Goal: Book appointment/travel/reservation

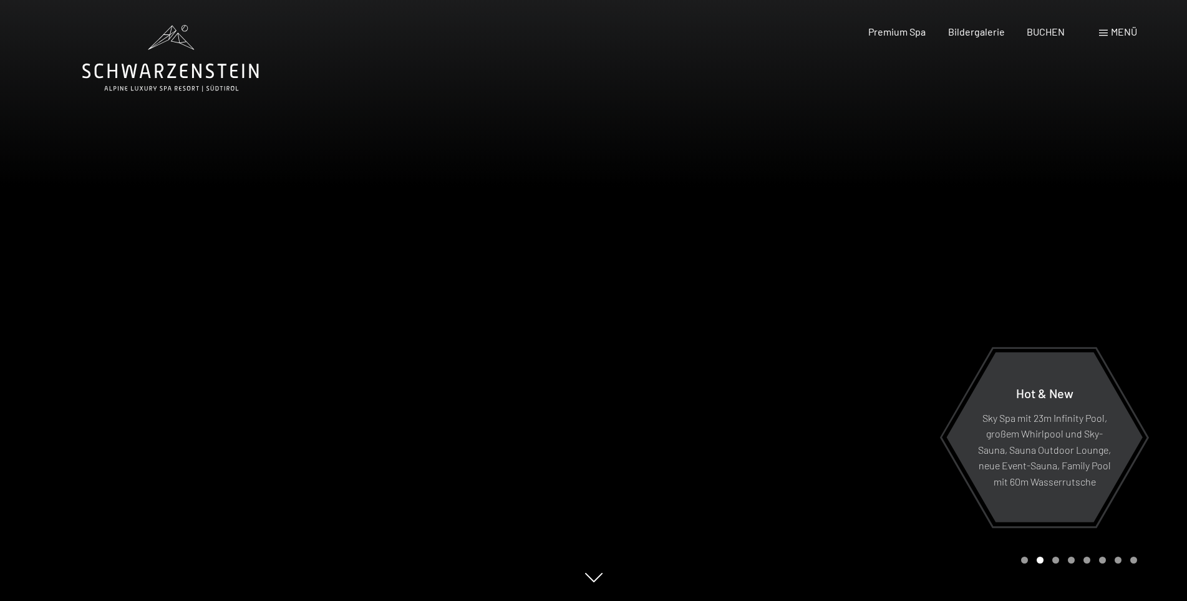
click at [1118, 28] on span "Menü" at bounding box center [1124, 32] width 26 height 12
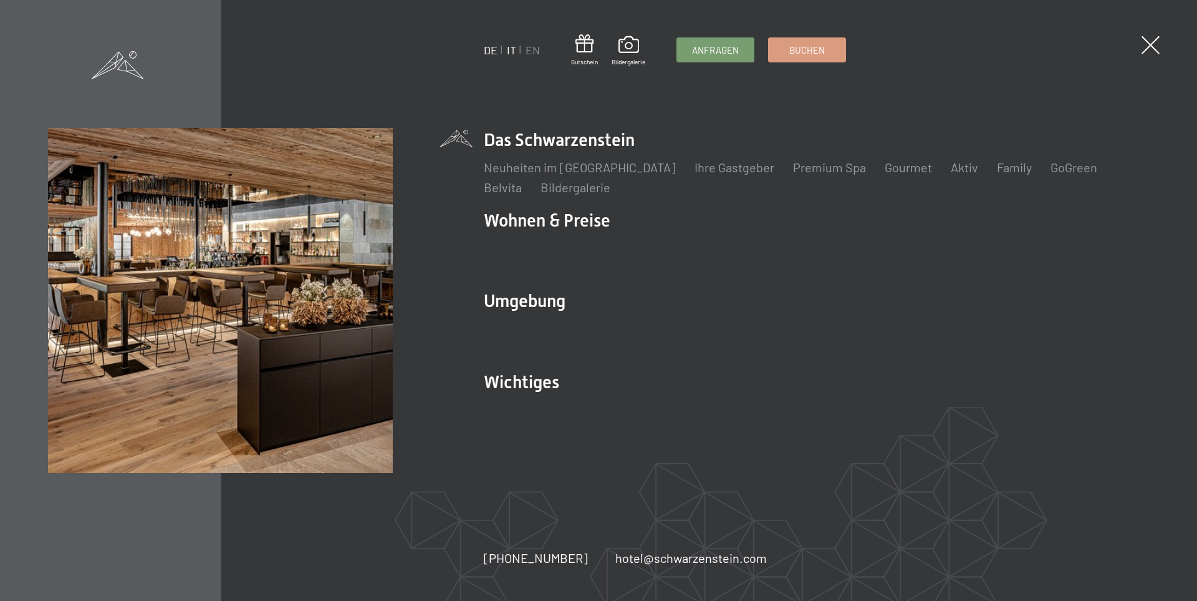
click at [509, 49] on link "IT" at bounding box center [511, 50] width 9 height 14
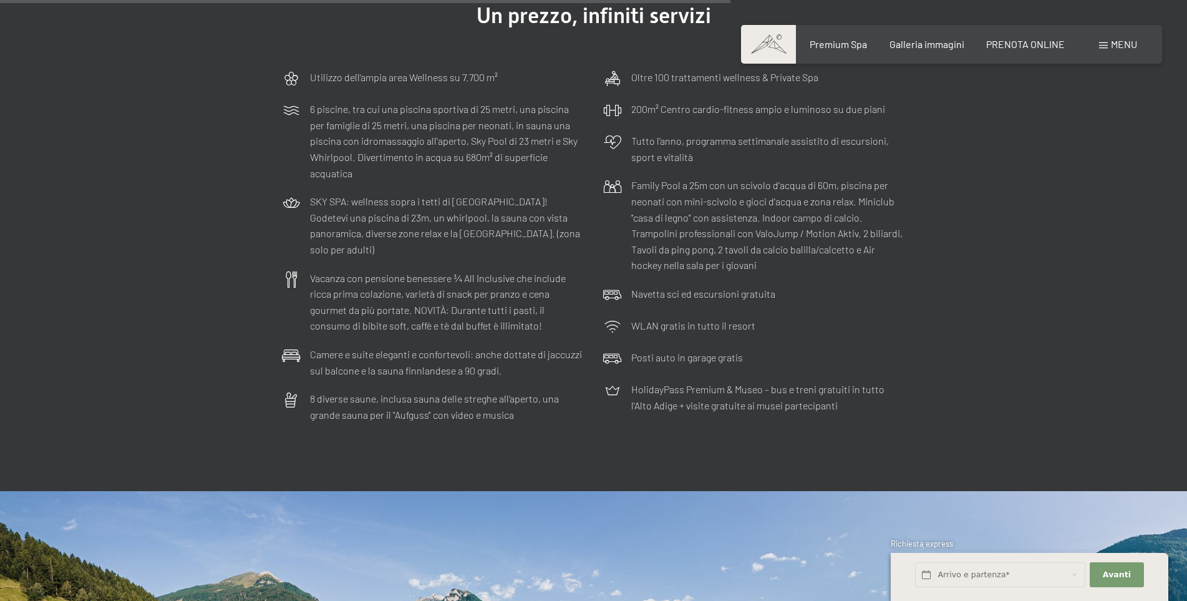
scroll to position [3742, 0]
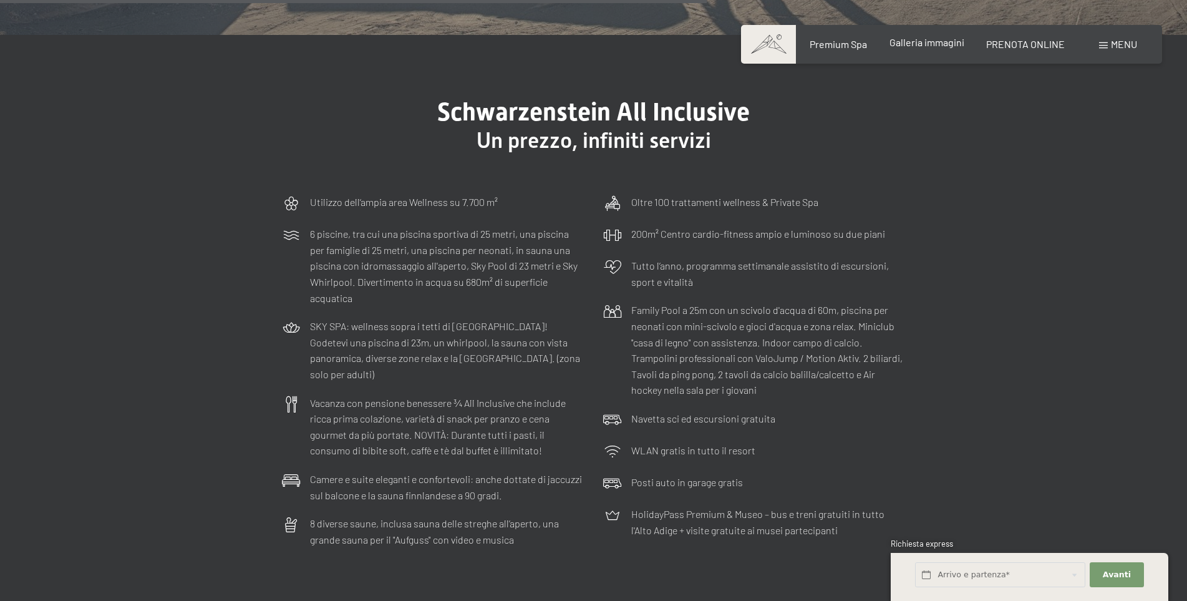
click at [921, 46] on span "Galleria immagini" at bounding box center [926, 42] width 75 height 12
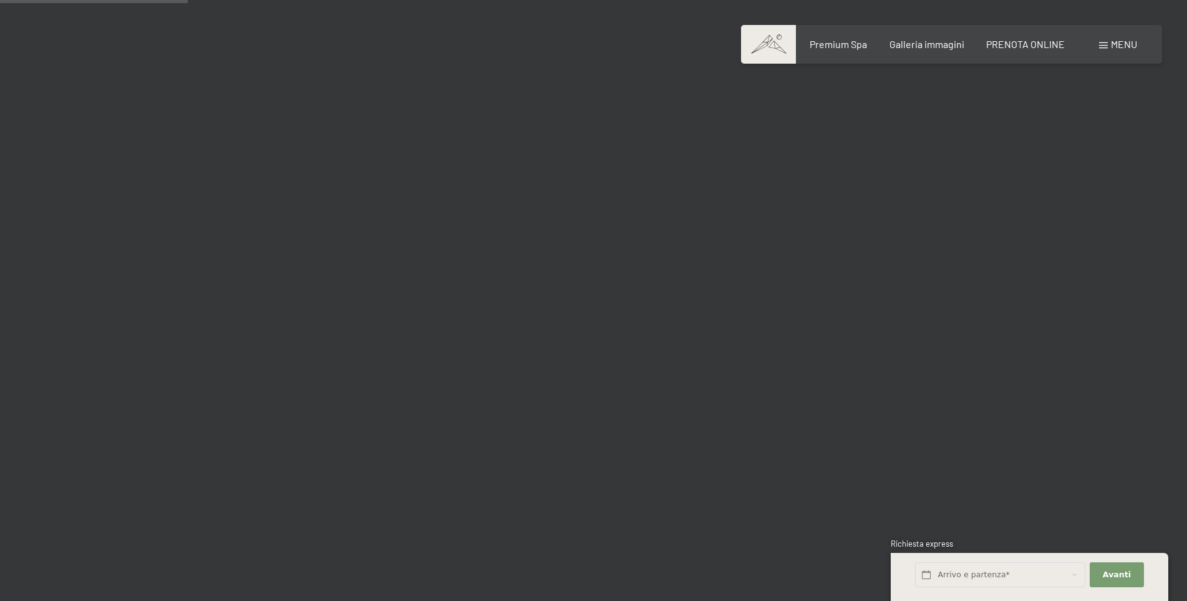
scroll to position [2557, 0]
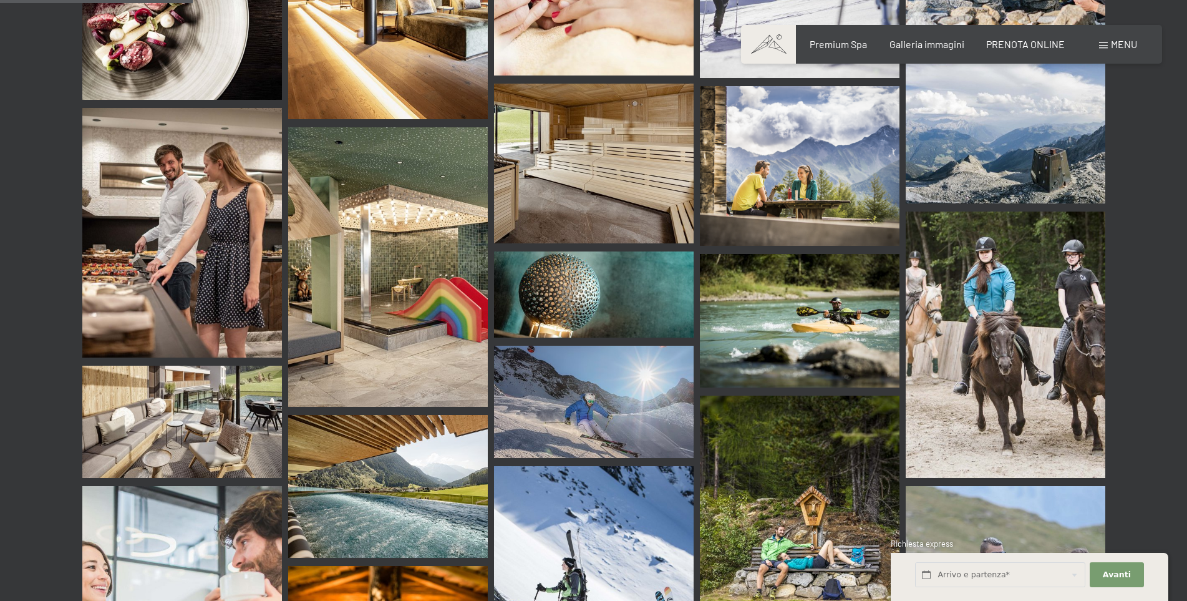
click at [444, 279] on img at bounding box center [388, 266] width 200 height 279
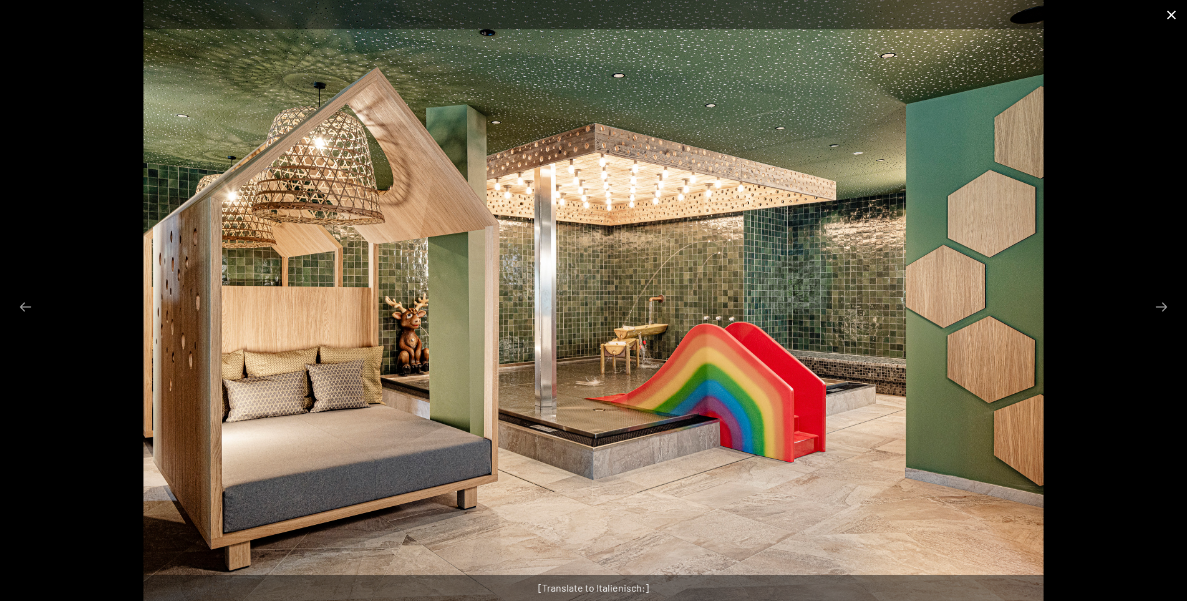
click at [1176, 12] on button "Close gallery" at bounding box center [1171, 14] width 31 height 29
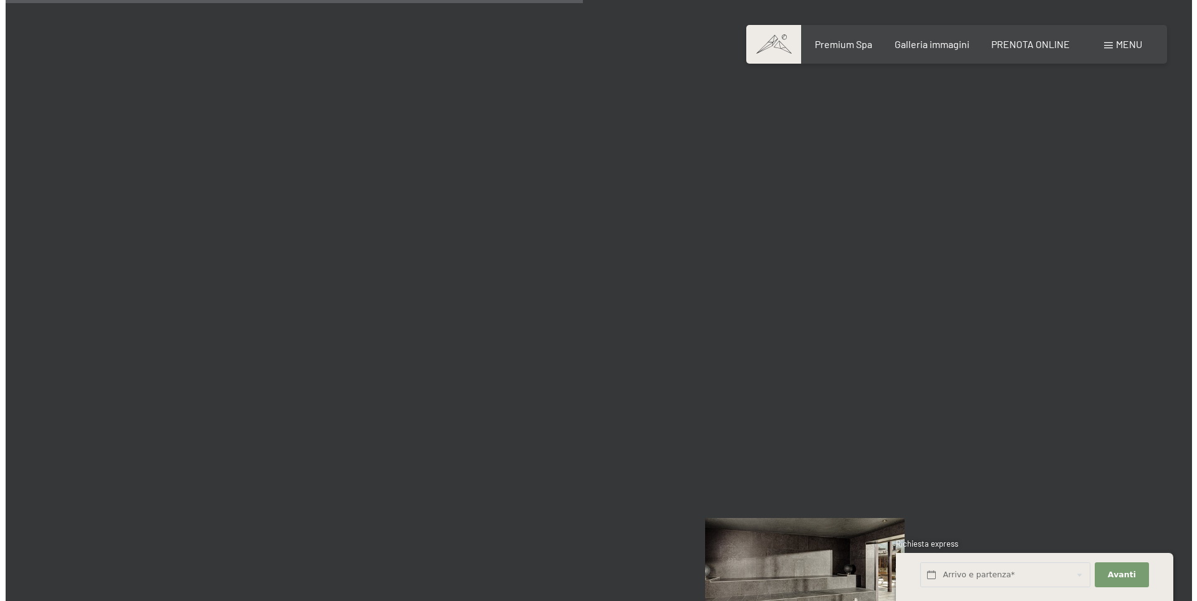
scroll to position [7671, 0]
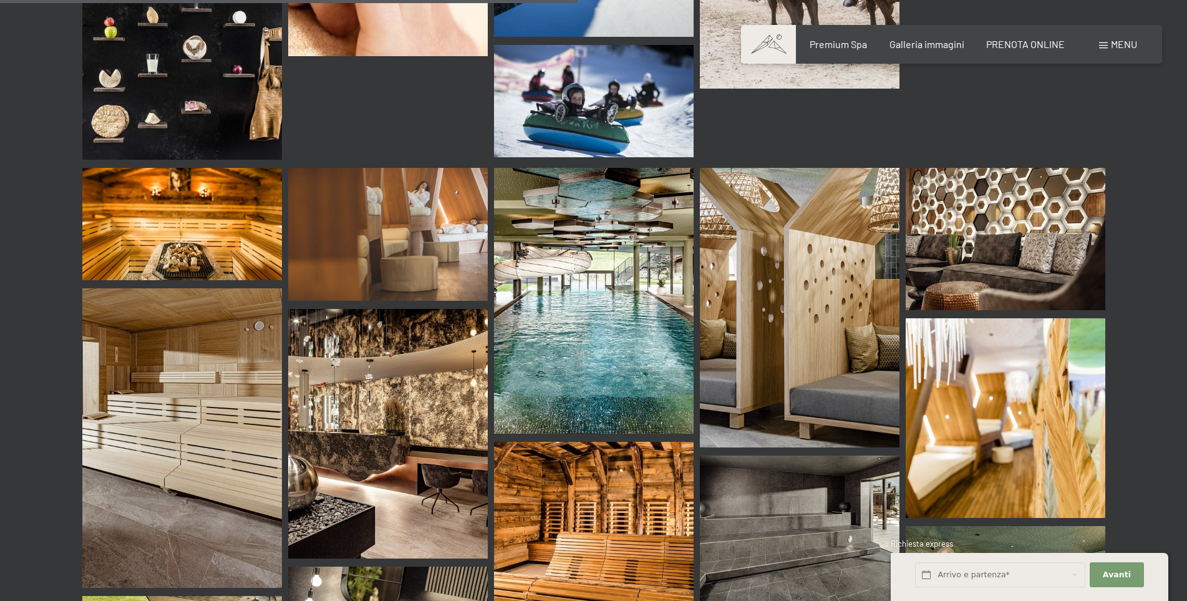
click at [1129, 37] on div "Prenotazione Richiesta Premium Spa Galleria immagini PRENOTA ONLINE Menu DE IT …" at bounding box center [951, 44] width 371 height 14
click at [1128, 39] on span "Menu" at bounding box center [1124, 44] width 26 height 12
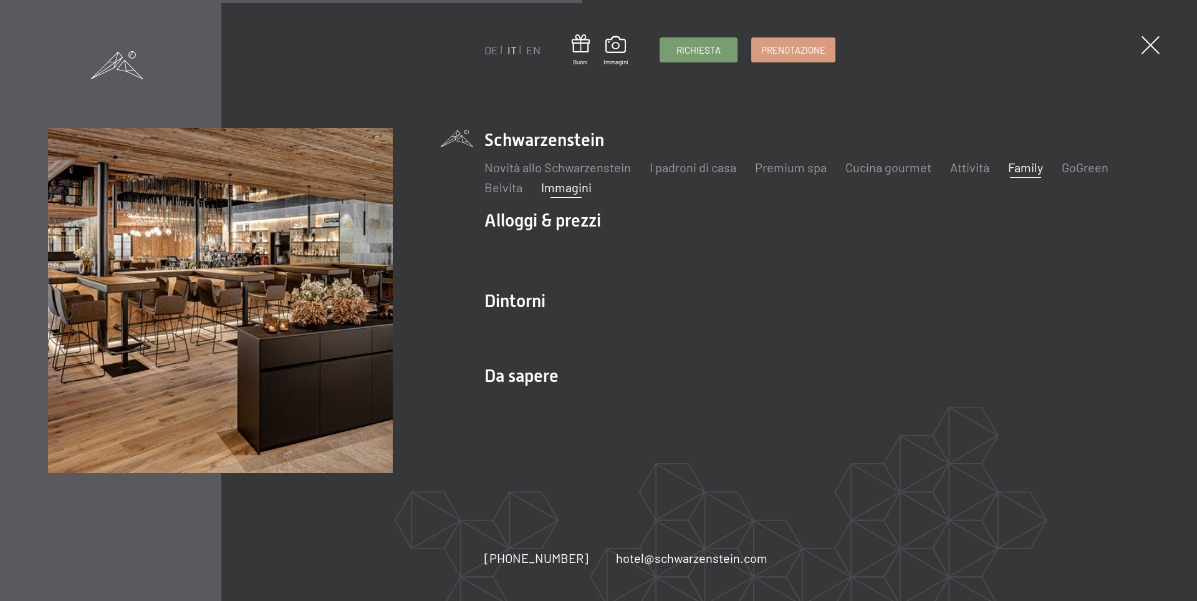
click at [1030, 163] on link "Family" at bounding box center [1025, 167] width 35 height 15
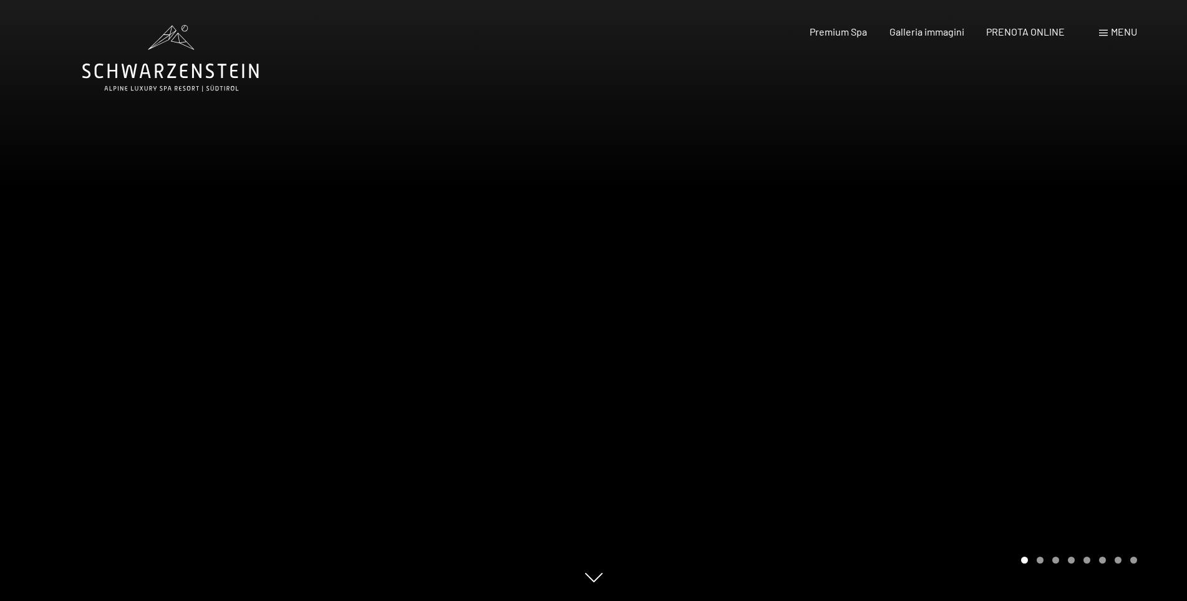
click at [259, 73] on div at bounding box center [297, 300] width 594 height 601
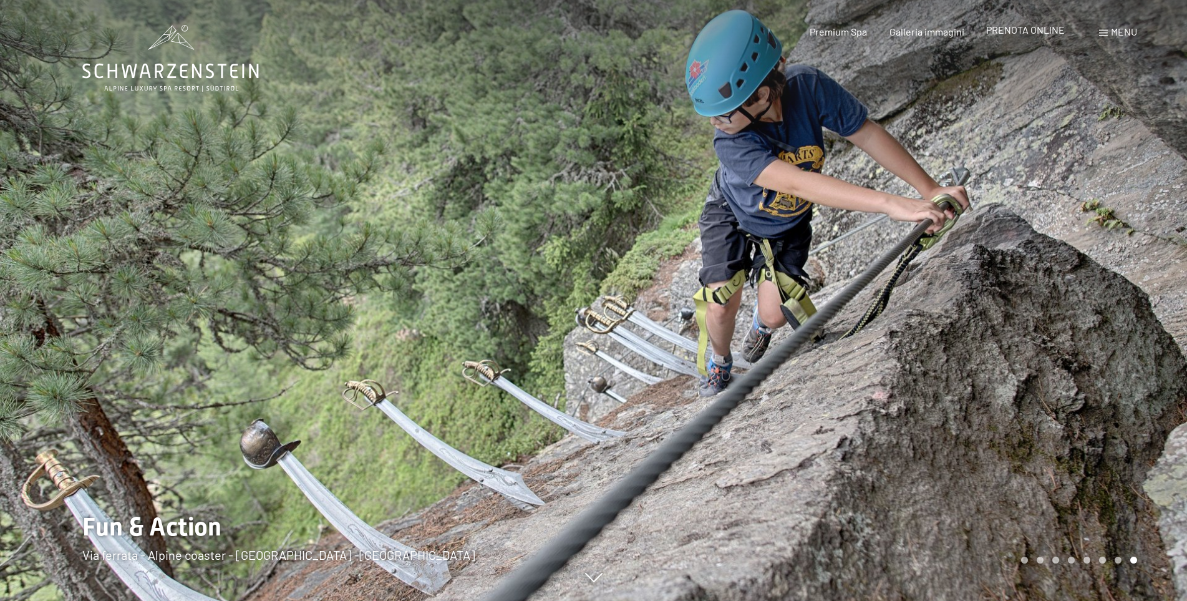
click at [1045, 37] on div "PRENOTA ONLINE" at bounding box center [1025, 30] width 79 height 14
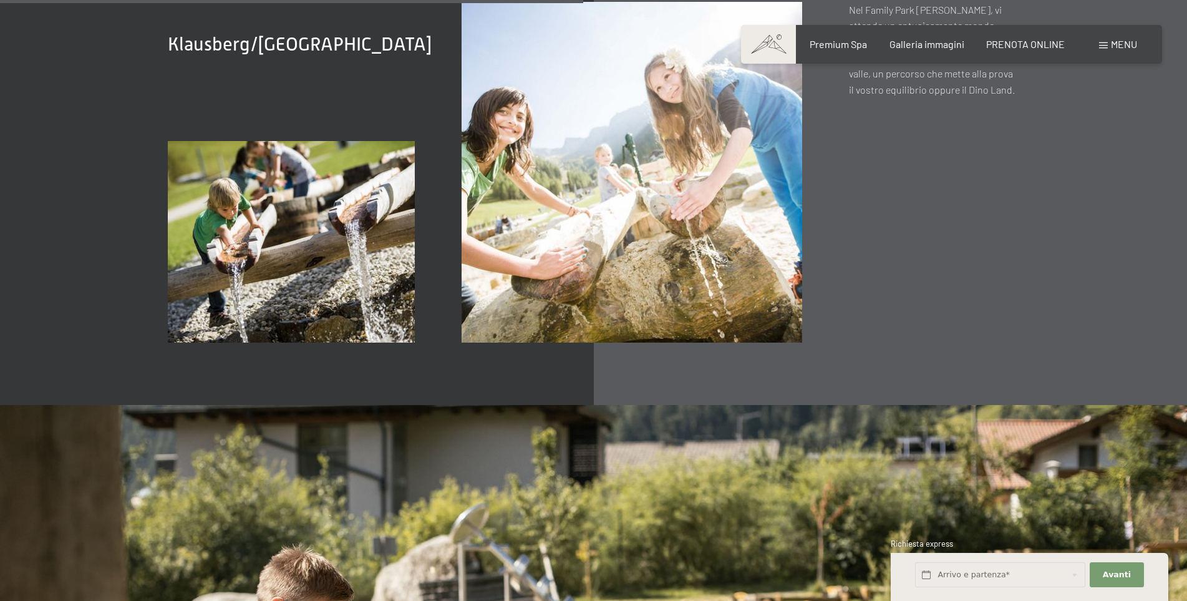
scroll to position [4490, 0]
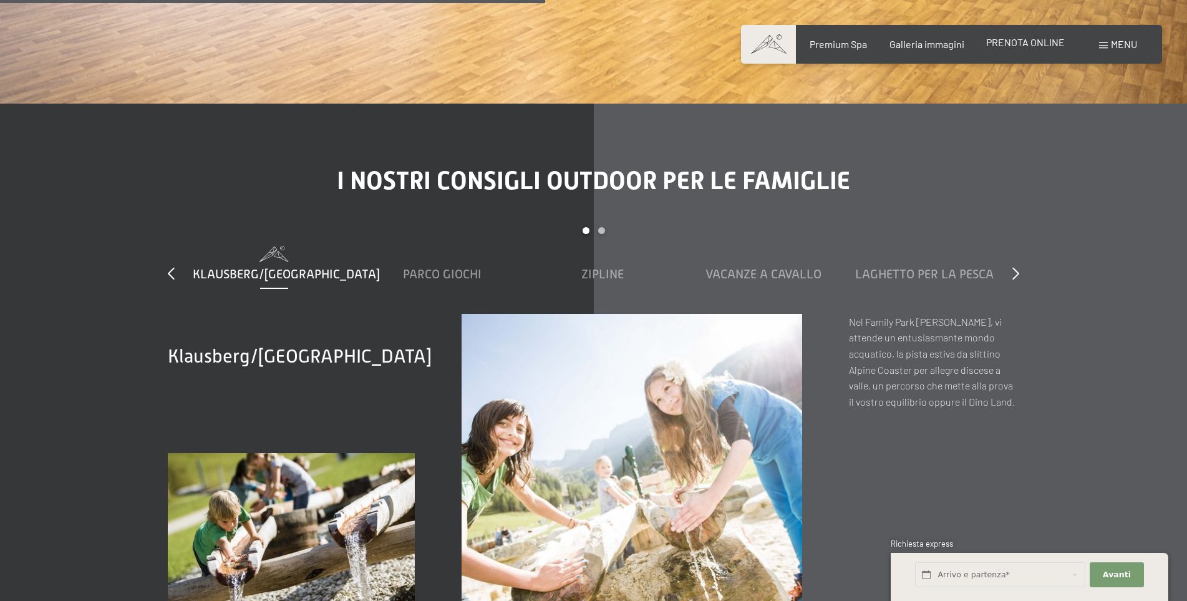
click at [1051, 37] on span "PRENOTA ONLINE" at bounding box center [1025, 42] width 79 height 12
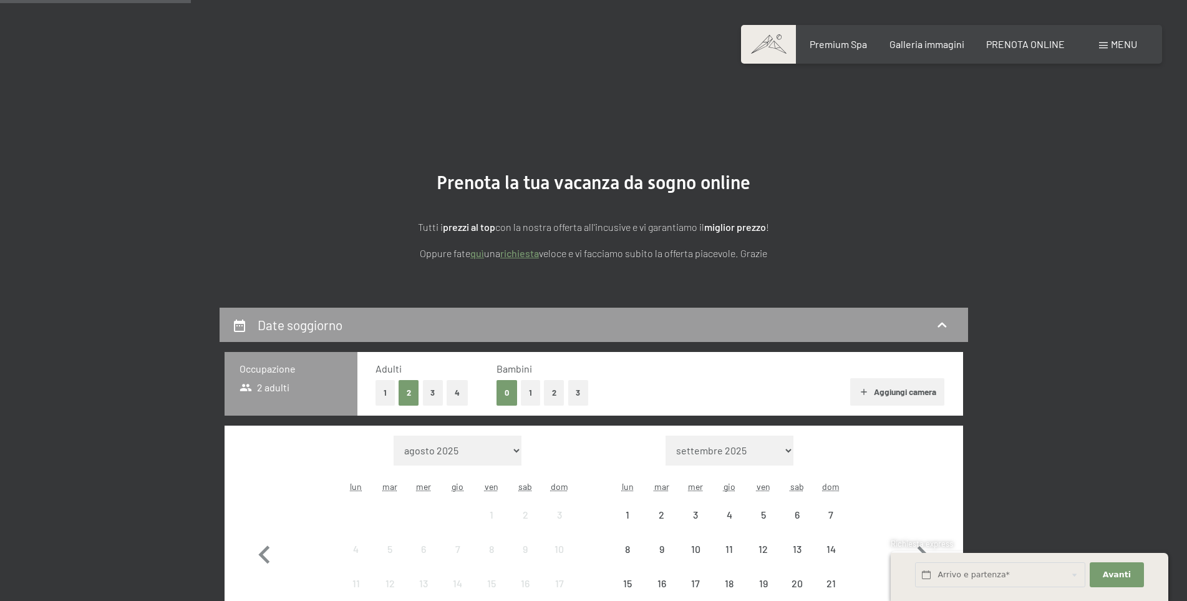
scroll to position [187, 0]
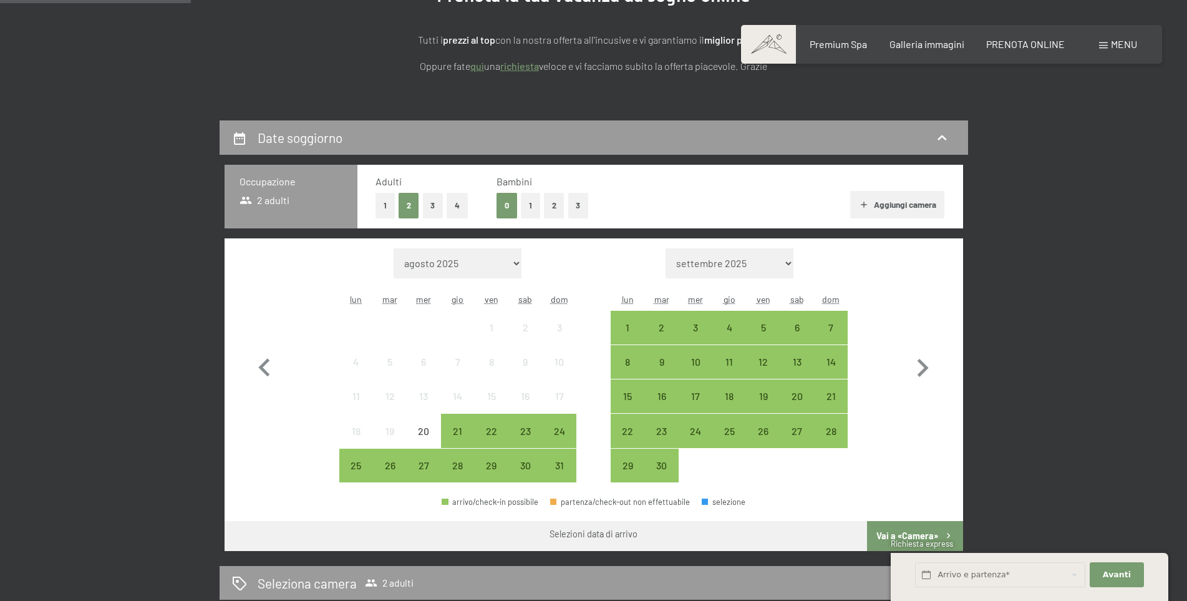
click at [379, 205] on button "1" at bounding box center [384, 206] width 19 height 26
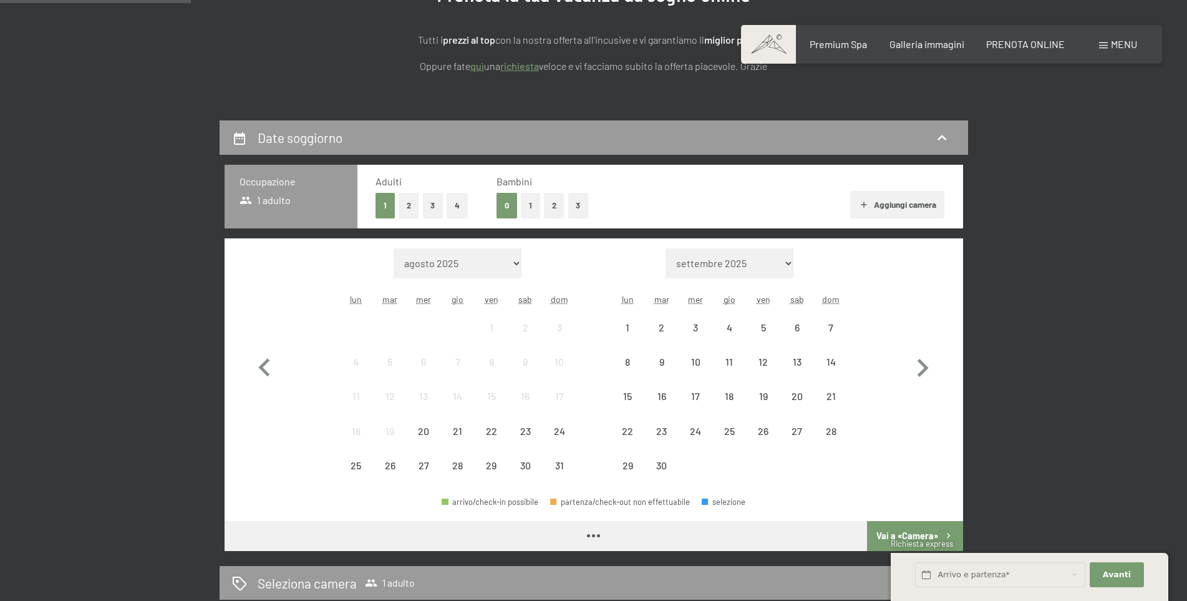
click at [528, 205] on button "1" at bounding box center [530, 206] width 19 height 26
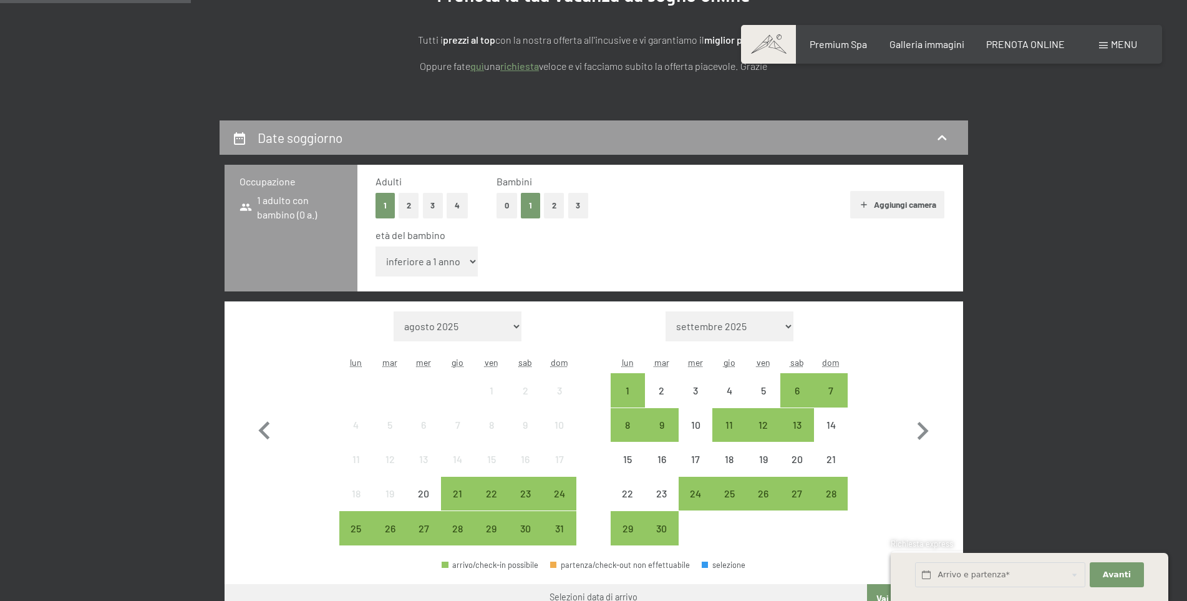
click at [460, 256] on select "inferiore a 1 anno 1 anno 2 anni 3 anni 4 anni 5 anni 6 anni 7 anni 8 anni 9 an…" at bounding box center [426, 261] width 103 height 30
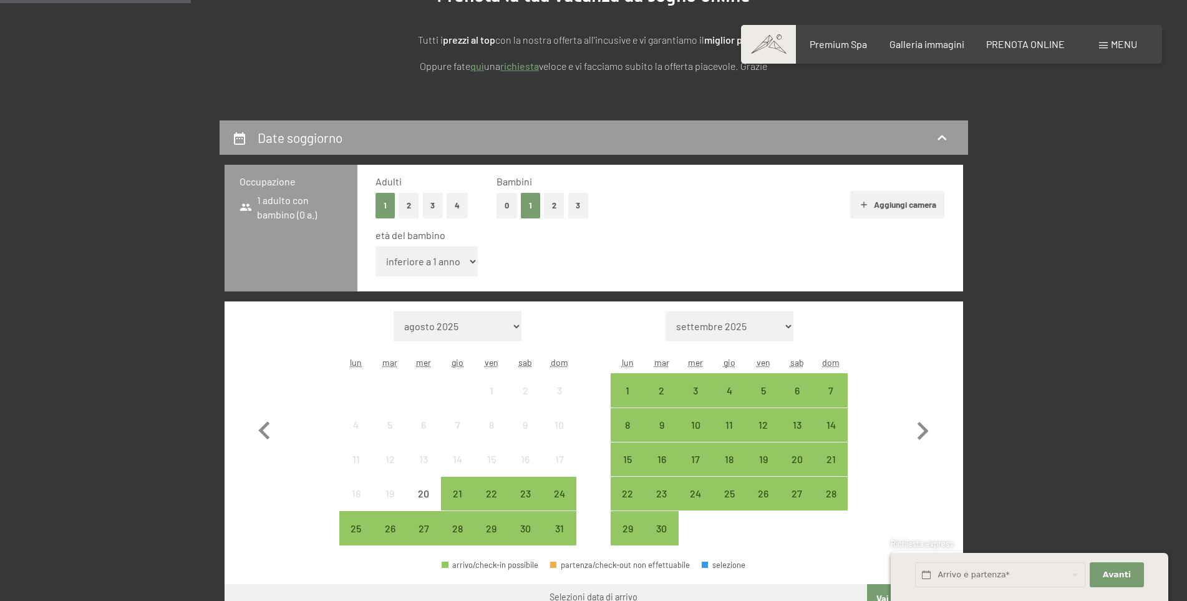
select select "8"
click at [375, 246] on select "inferiore a 1 anno 1 anno 2 anni 3 anni 4 anni 5 anni 6 anni 7 anni 8 anni 9 an…" at bounding box center [426, 261] width 103 height 30
click at [924, 422] on icon "button" at bounding box center [922, 431] width 36 height 36
select select "2025-09-01"
select select "2025-10-01"
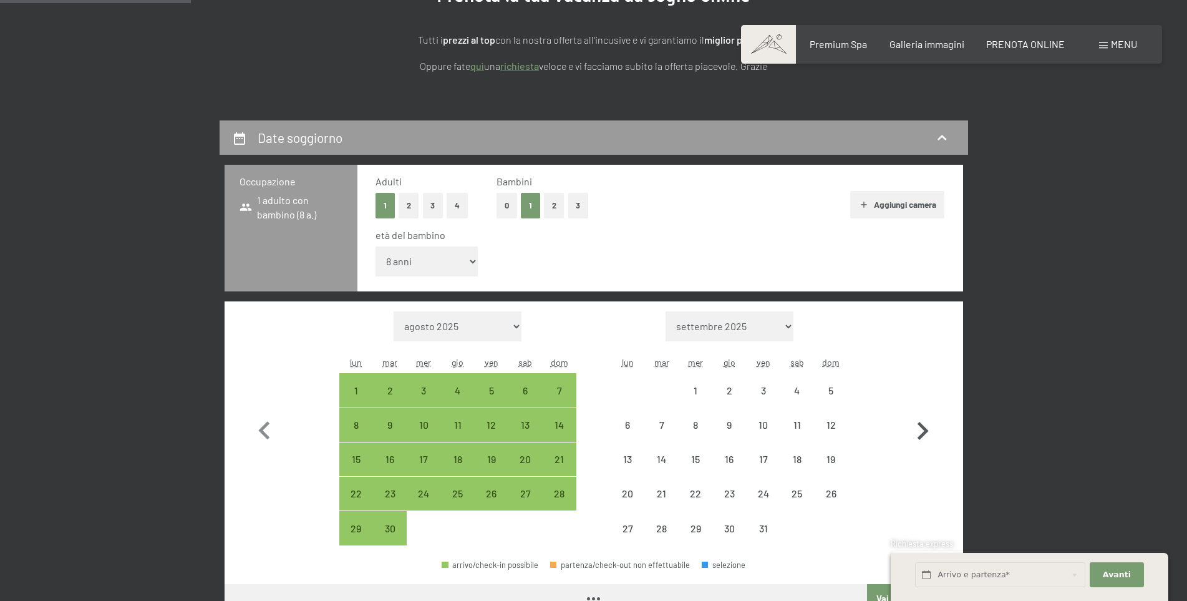
click at [924, 422] on icon "button" at bounding box center [922, 431] width 36 height 36
select select "2025-10-01"
select select "2025-11-01"
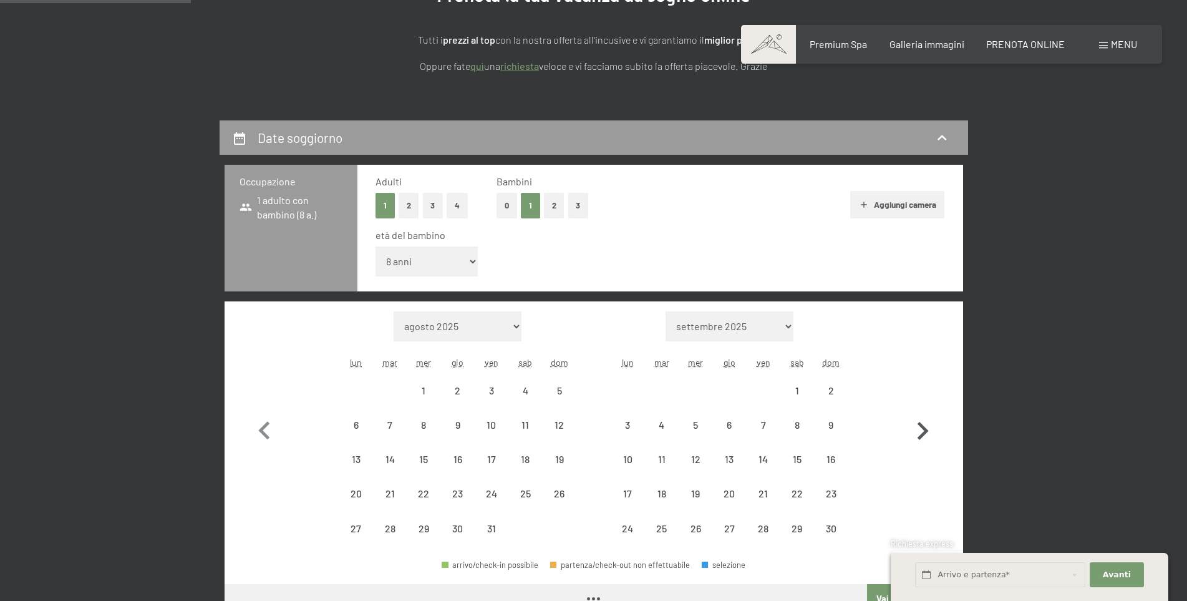
click at [924, 422] on icon "button" at bounding box center [922, 431] width 36 height 36
select select "2025-12-01"
select select "2026-01-01"
click at [924, 422] on icon "button" at bounding box center [922, 431] width 36 height 36
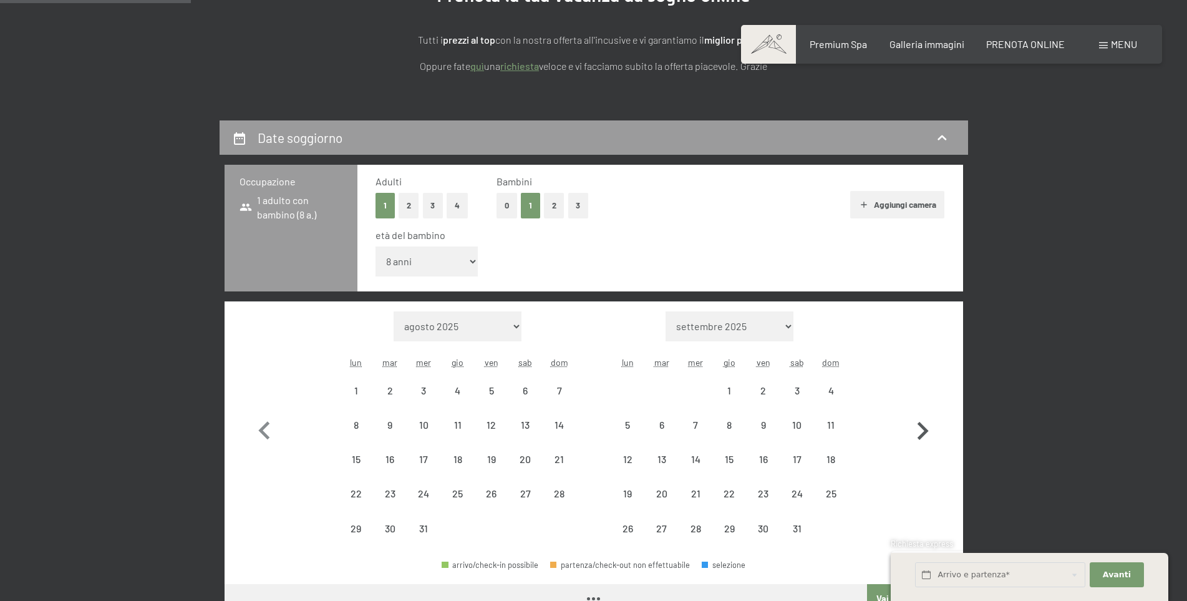
select select "2026-01-01"
select select "2026-02-01"
click at [924, 422] on icon "button" at bounding box center [922, 431] width 36 height 36
click at [924, 422] on button "button" at bounding box center [922, 428] width 36 height 234
select select "2026-03-01"
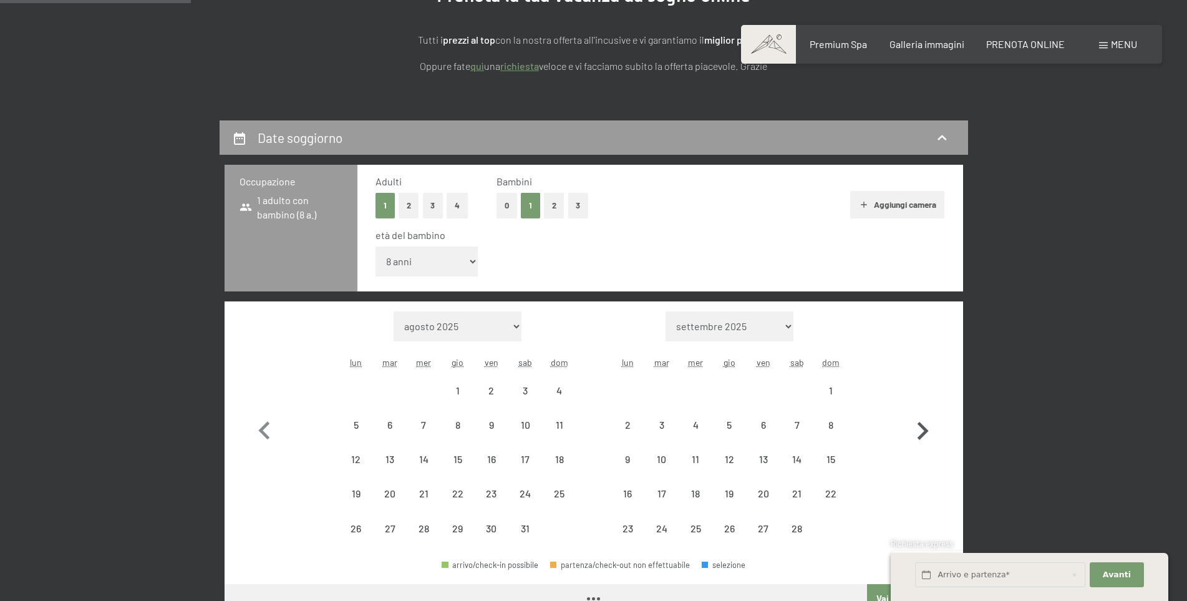
select select "2026-04-01"
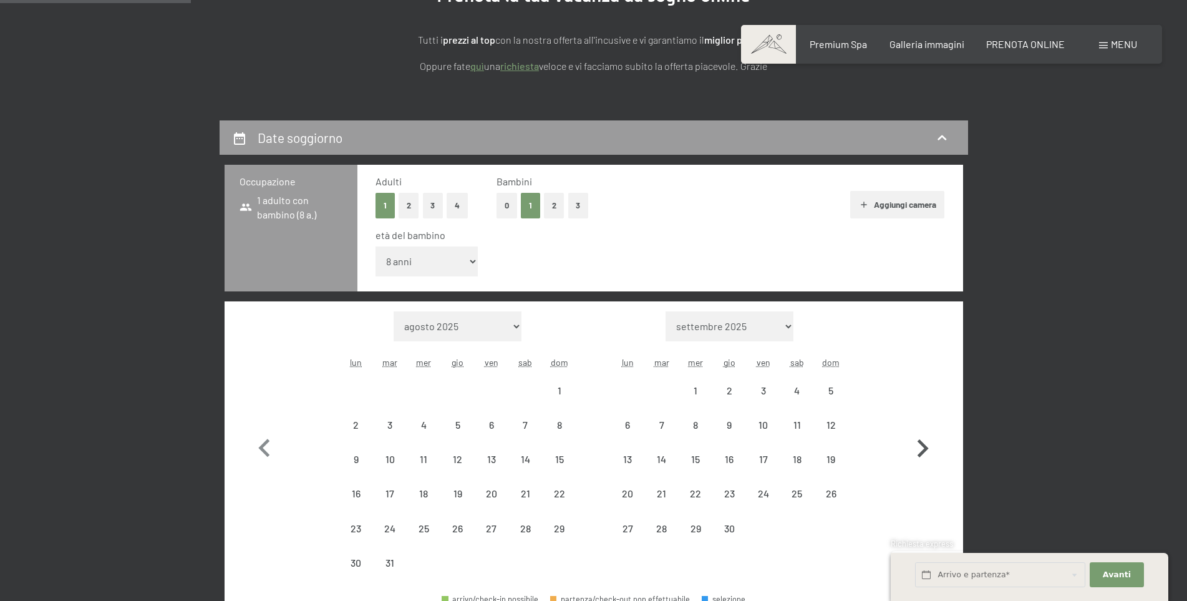
click at [924, 422] on button "button" at bounding box center [922, 445] width 36 height 269
select select "2026-04-01"
select select "2026-05-01"
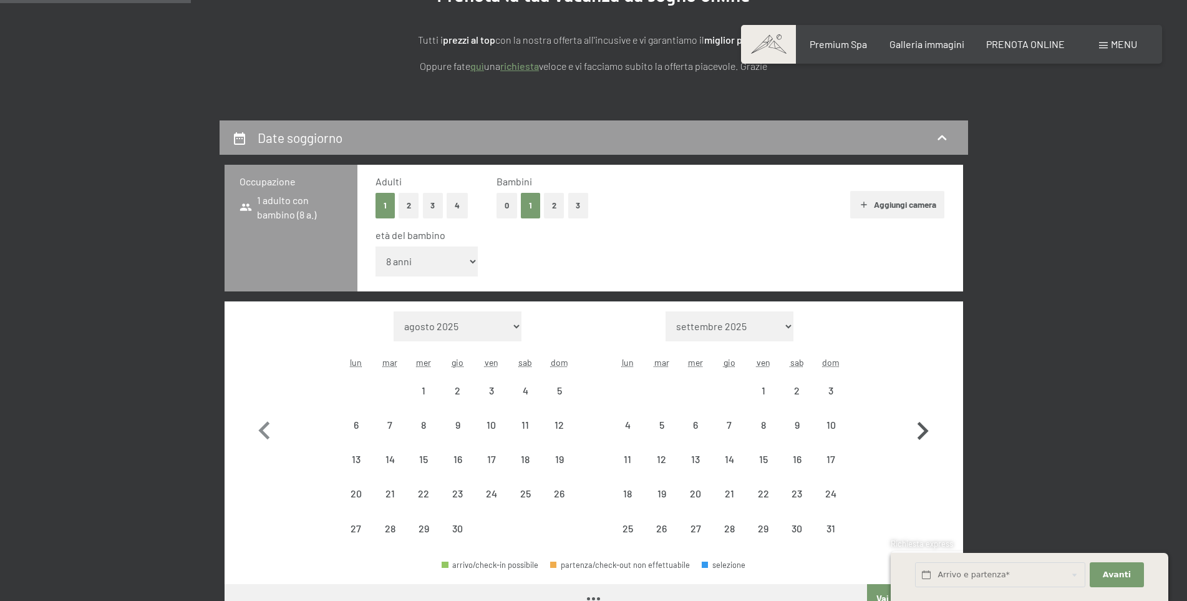
click at [924, 422] on icon "button" at bounding box center [922, 431] width 36 height 36
select select "2026-05-01"
select select "2026-06-01"
select select "2026-05-01"
select select "2026-06-01"
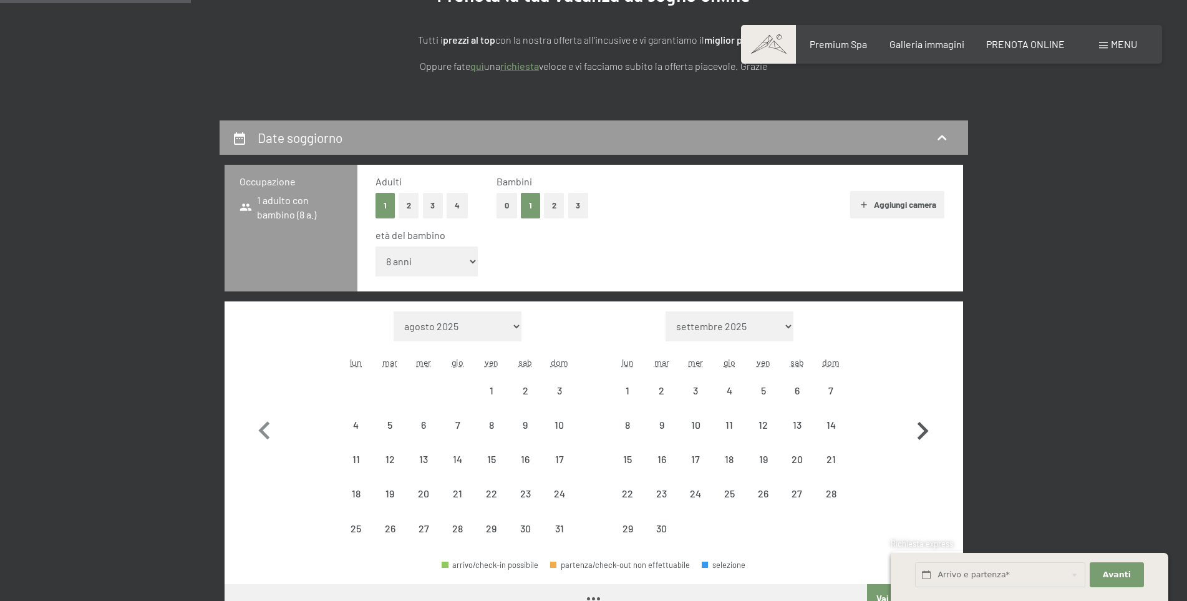
click at [924, 422] on icon "button" at bounding box center [922, 431] width 36 height 36
select select "2026-06-01"
select select "2026-07-01"
select select "2026-06-01"
select select "2026-07-01"
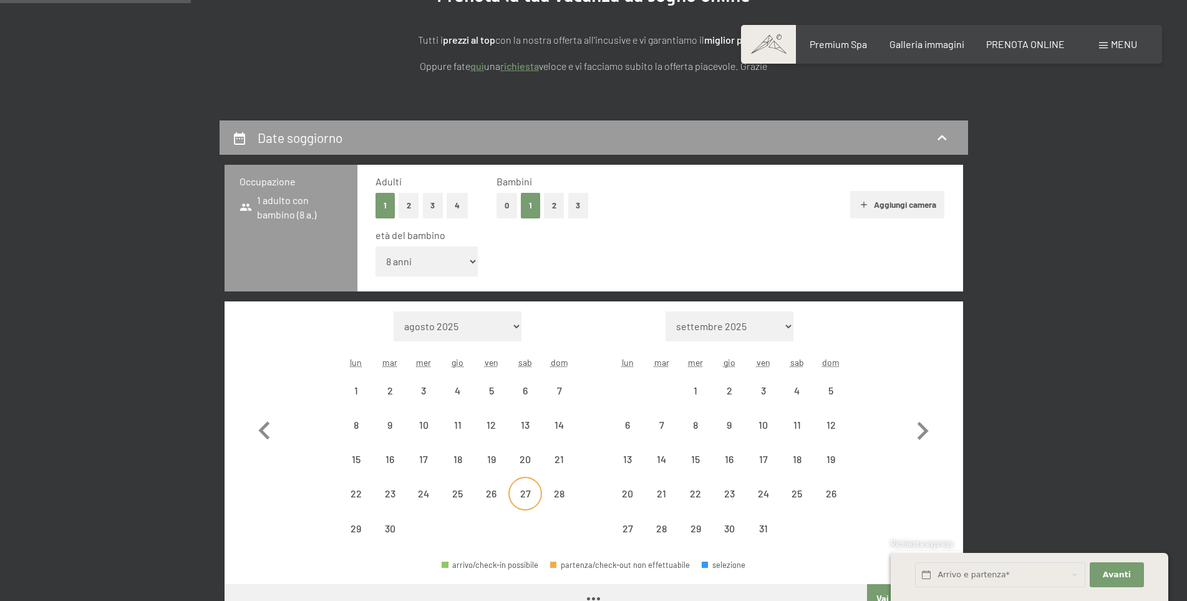
select select "2026-06-01"
select select "2026-07-01"
click at [515, 483] on div "27" at bounding box center [525, 493] width 31 height 31
select select "2026-06-01"
select select "2026-07-01"
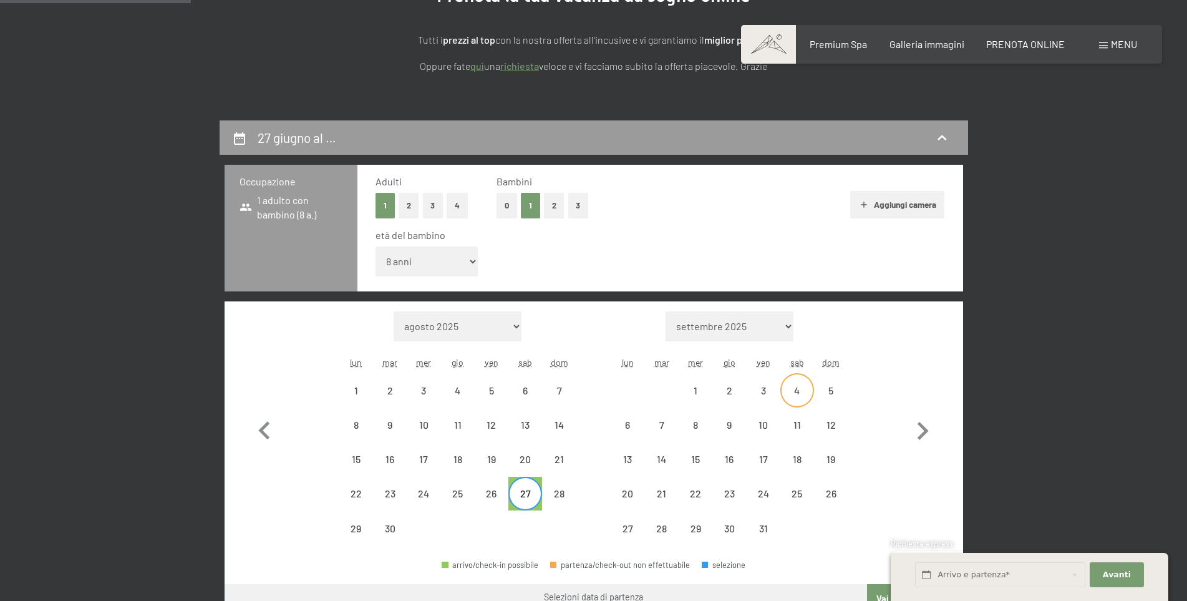
click at [781, 394] on div "4" at bounding box center [796, 400] width 31 height 31
select select "2026-06-01"
select select "2026-07-01"
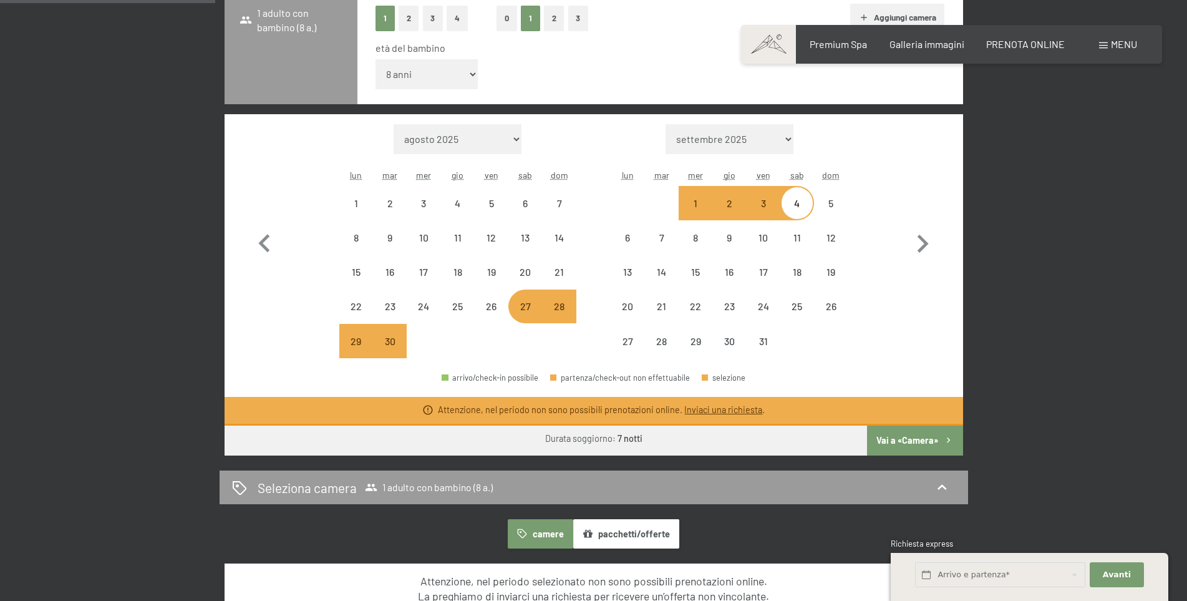
scroll to position [437, 0]
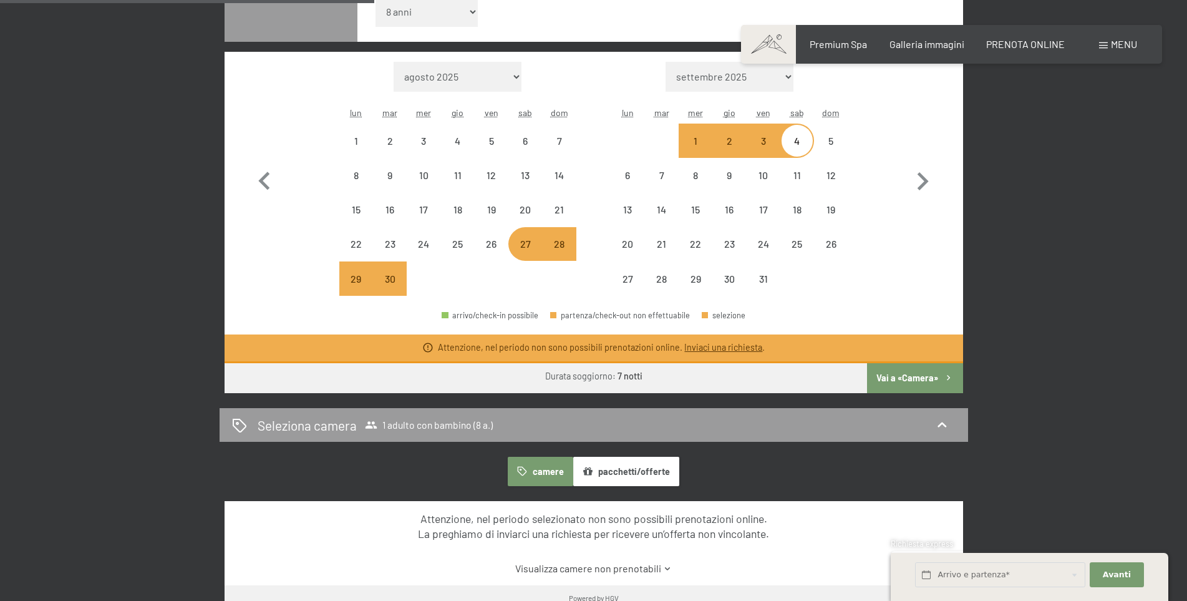
click at [701, 350] on link "Inviaci una richiesta" at bounding box center [723, 347] width 78 height 11
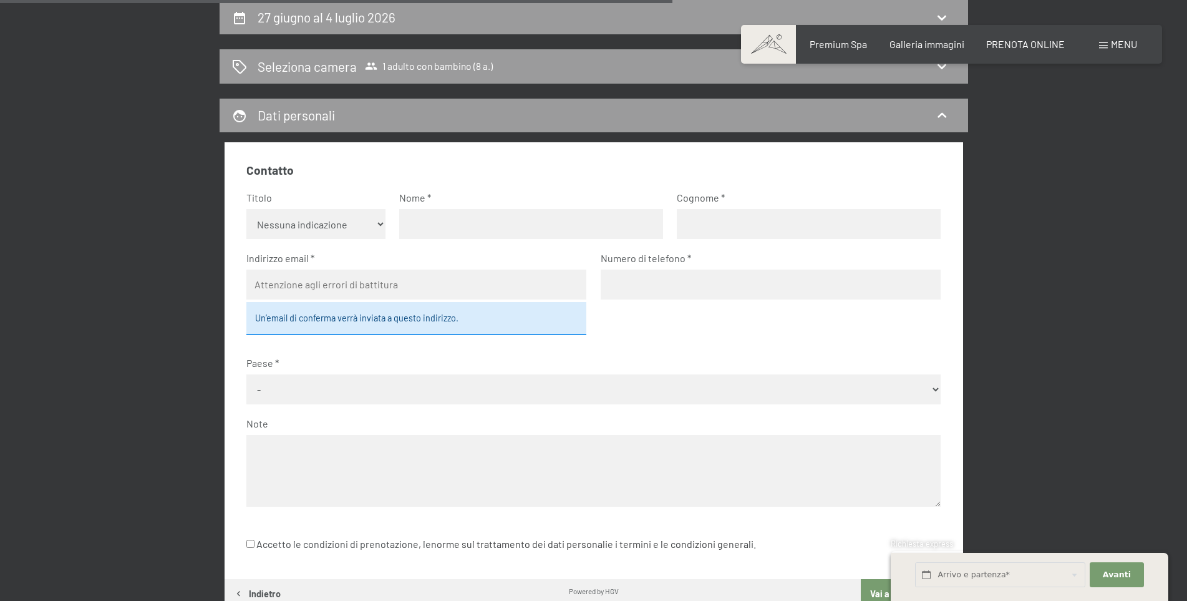
click at [326, 219] on select "Nessuna indicazione Sig.ra Sig." at bounding box center [315, 224] width 139 height 30
select select "f"
click at [246, 209] on select "Nessuna indicazione Sig.ra Sig." at bounding box center [315, 224] width 139 height 30
click at [500, 213] on input "text" at bounding box center [531, 224] width 264 height 30
type input "BARBARA"
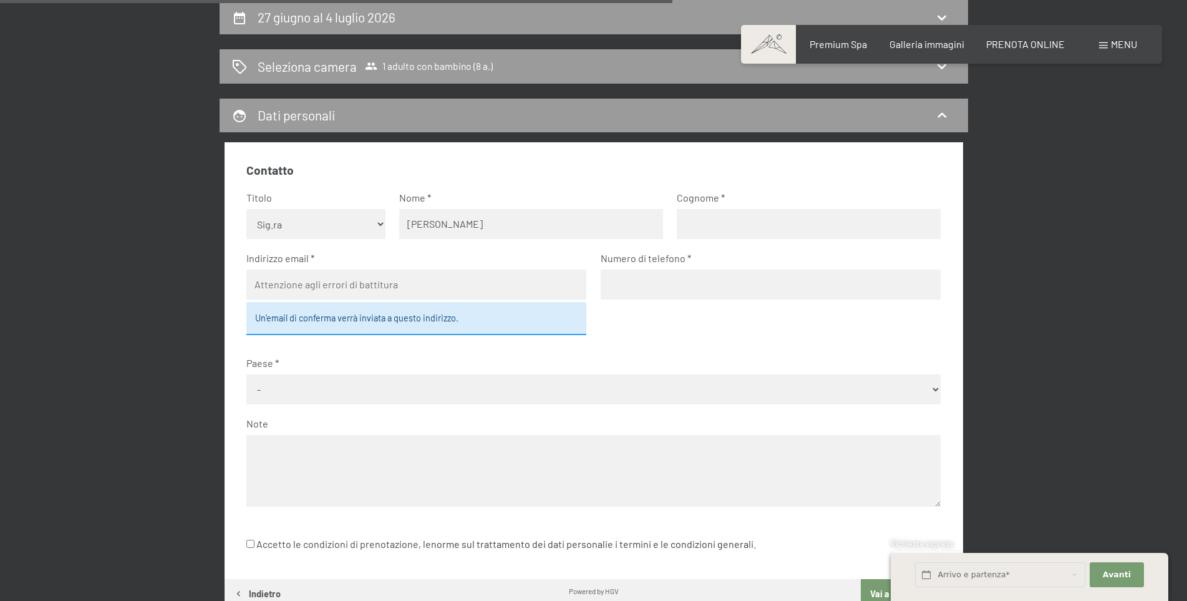
type input "DURANTE"
type input "barbaradurante83@gmail.com"
select select "ITA"
click at [662, 287] on input "tel" at bounding box center [771, 284] width 340 height 30
type input "3926396311"
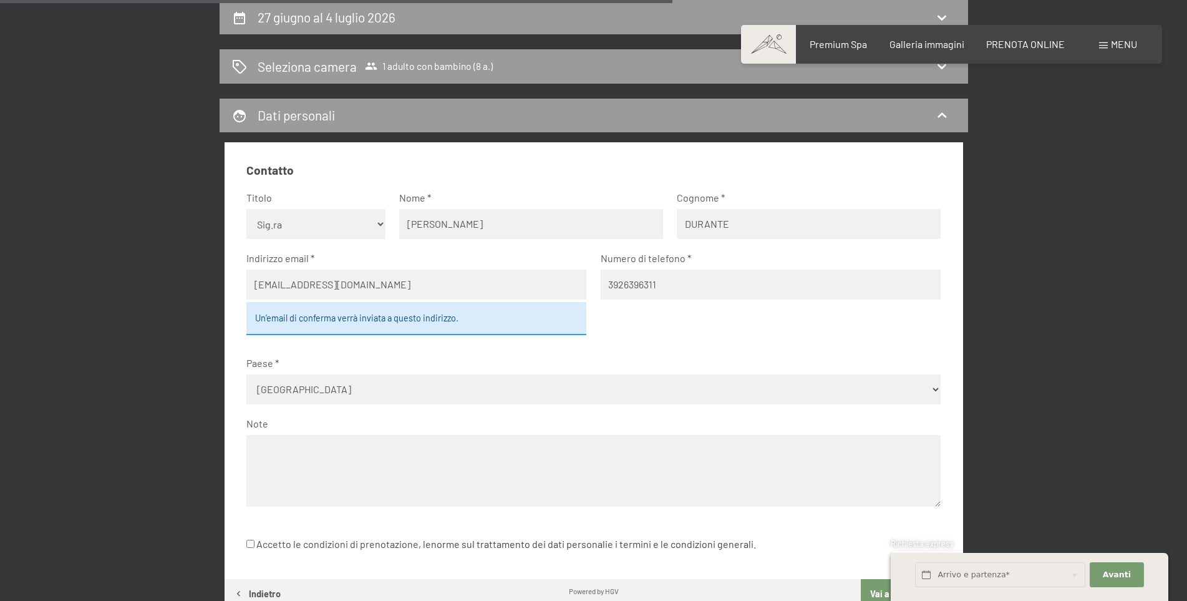
click at [253, 543] on input "Accetto le condizioni di prenotazione, le norme sul trattamento dei dati person…" at bounding box center [250, 543] width 8 height 8
checkbox input "true"
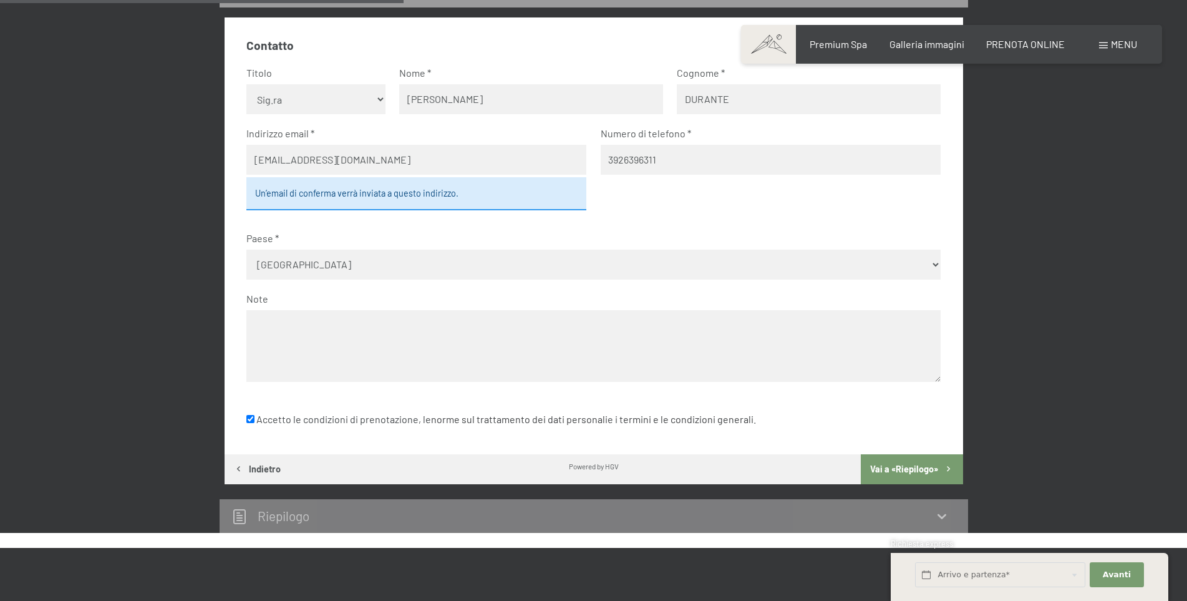
click at [904, 465] on button "Vai a «Riepilogo»" at bounding box center [912, 469] width 102 height 30
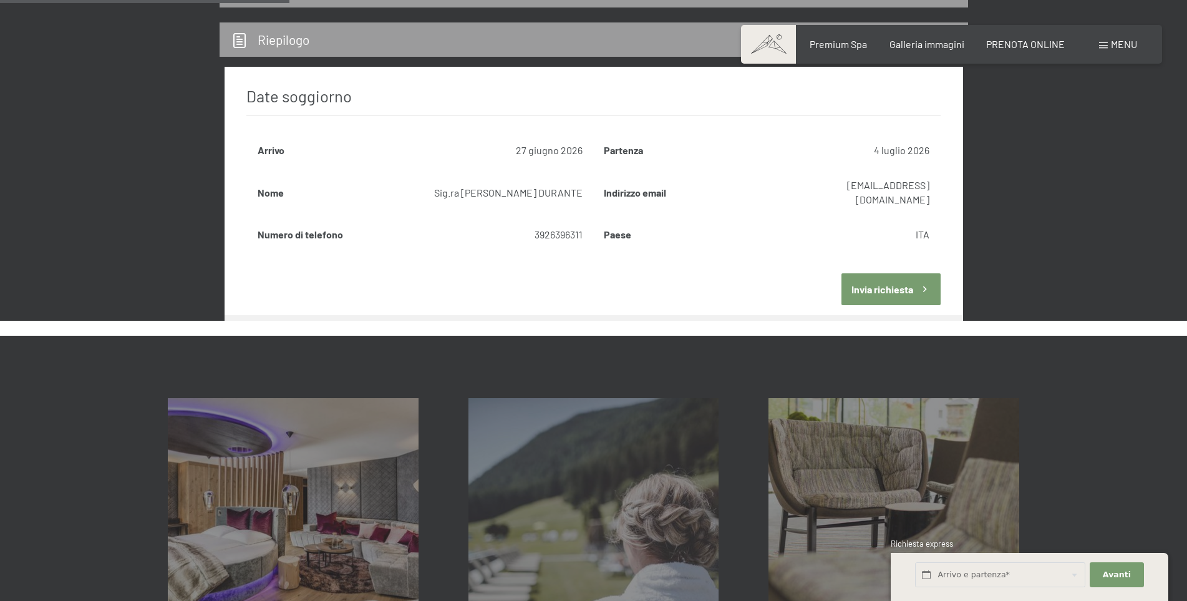
scroll to position [307, 0]
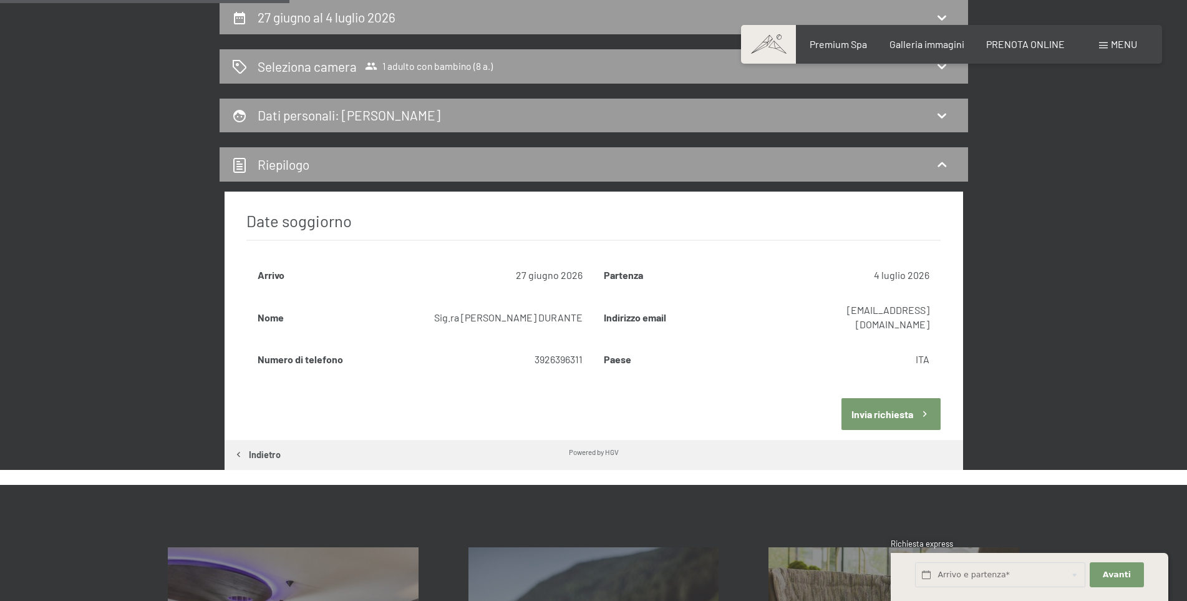
click at [897, 398] on button "Invia richiesta" at bounding box center [890, 414] width 99 height 32
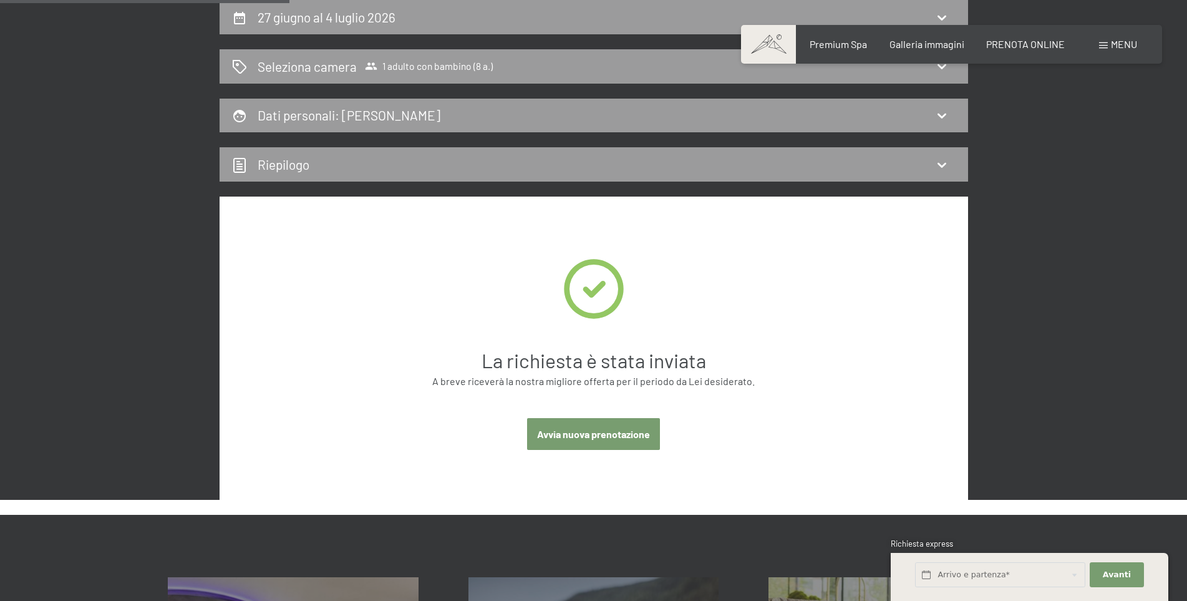
scroll to position [0, 0]
